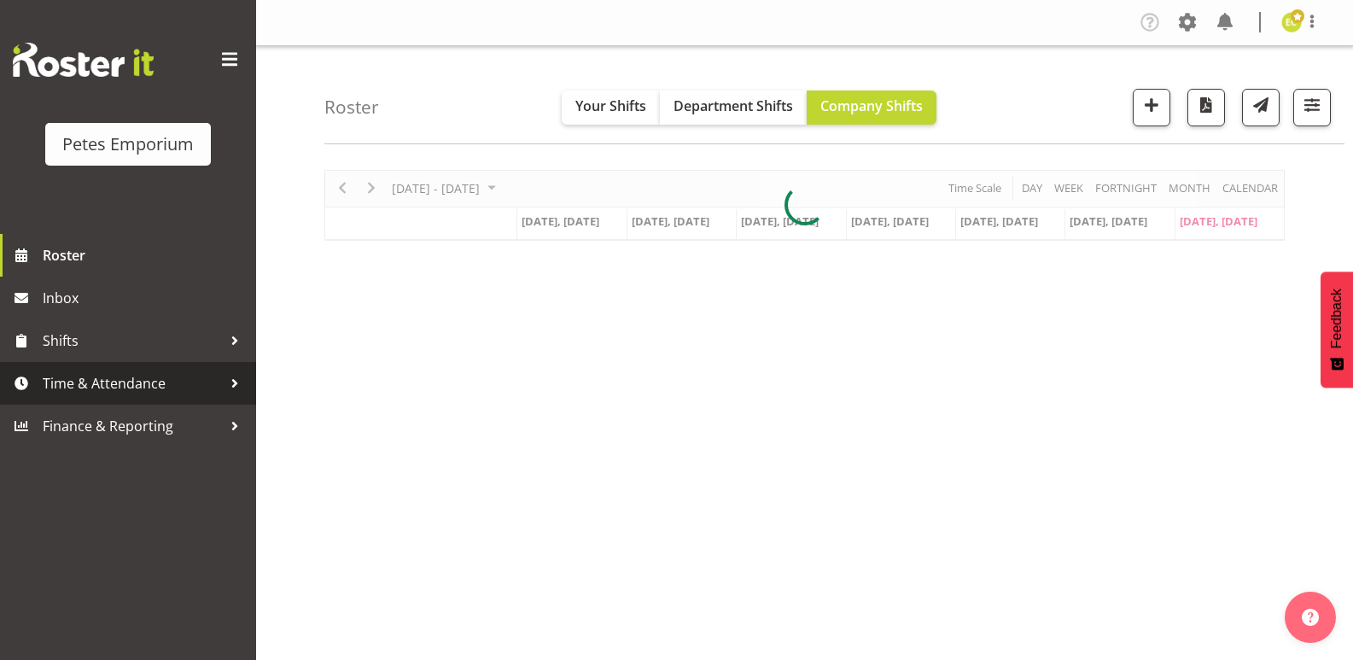
click at [147, 383] on span "Time & Attendance" at bounding box center [132, 384] width 179 height 26
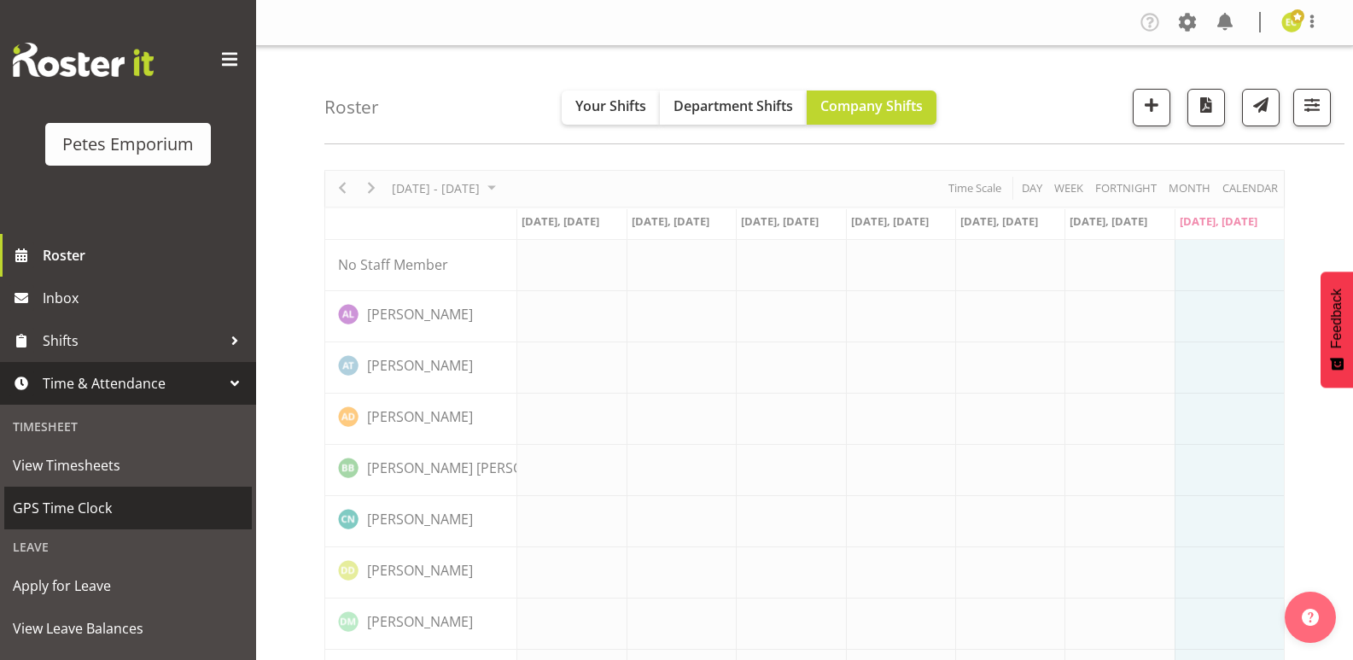
click at [54, 499] on span "GPS Time Clock" at bounding box center [128, 508] width 231 height 26
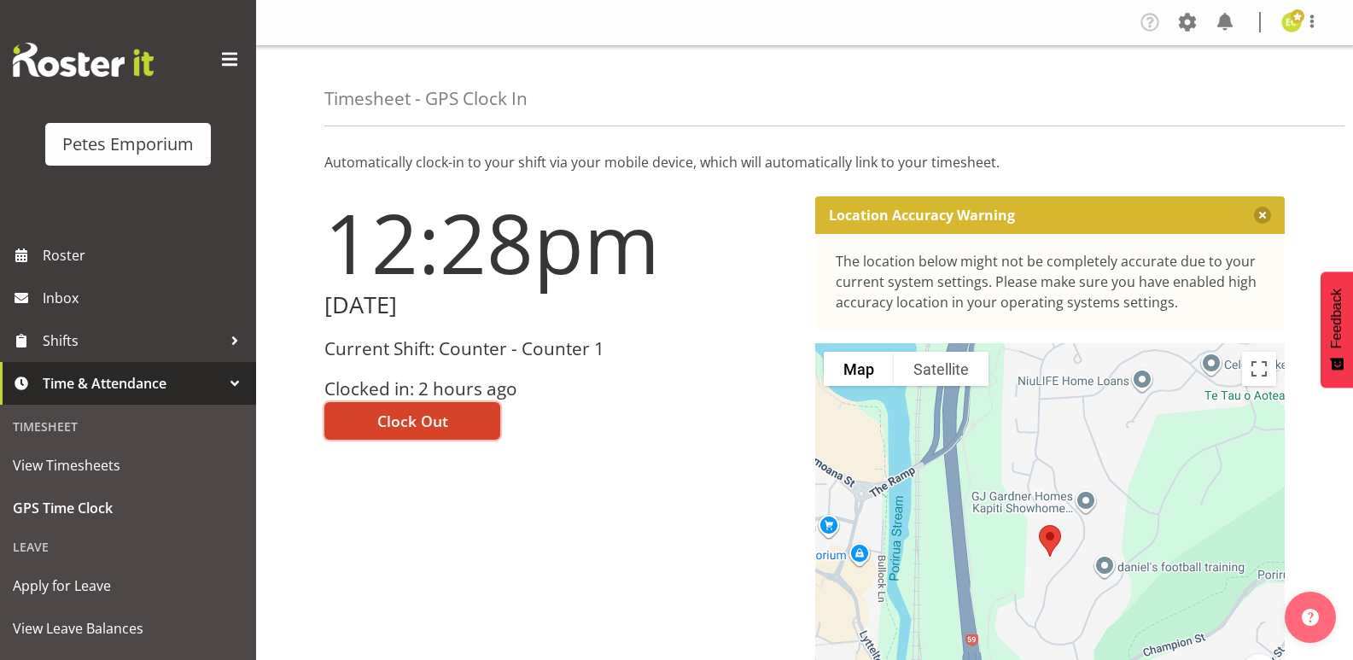
click at [409, 424] on span "Clock Out" at bounding box center [412, 421] width 71 height 22
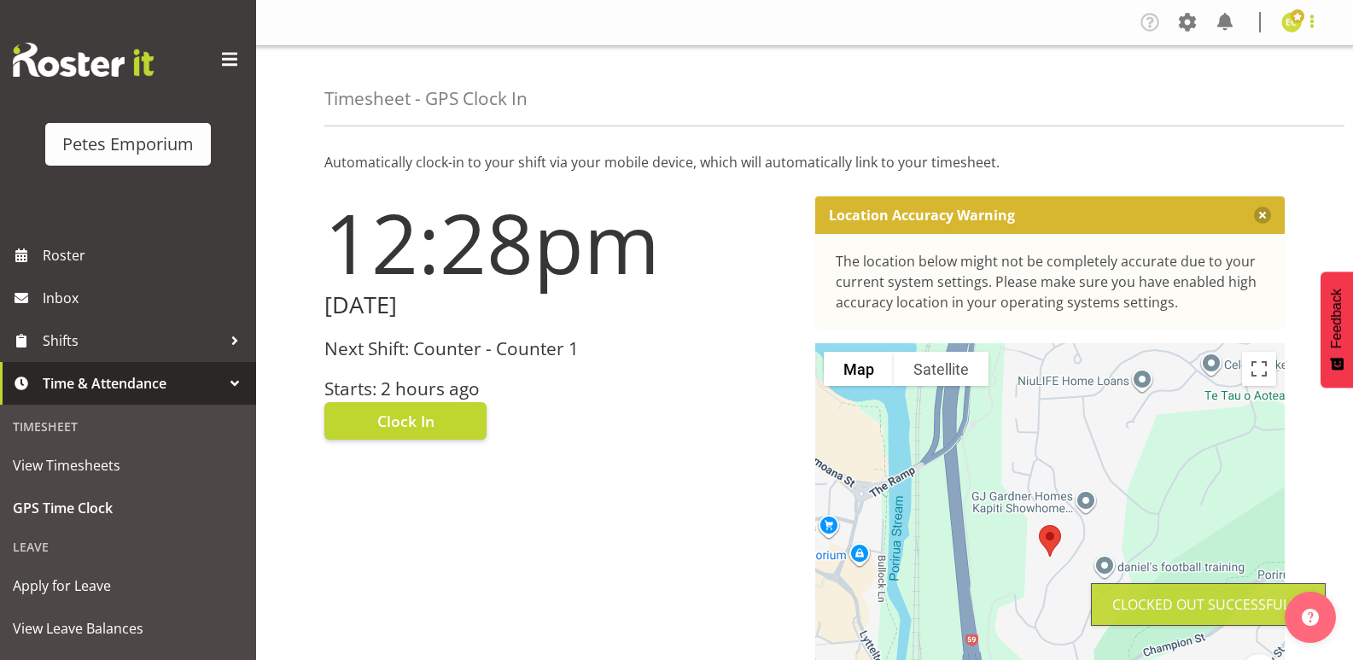
click at [1304, 22] on span at bounding box center [1312, 21] width 20 height 20
click at [1228, 86] on link "Log Out" at bounding box center [1241, 89] width 164 height 31
